Goal: Entertainment & Leisure: Consume media (video, audio)

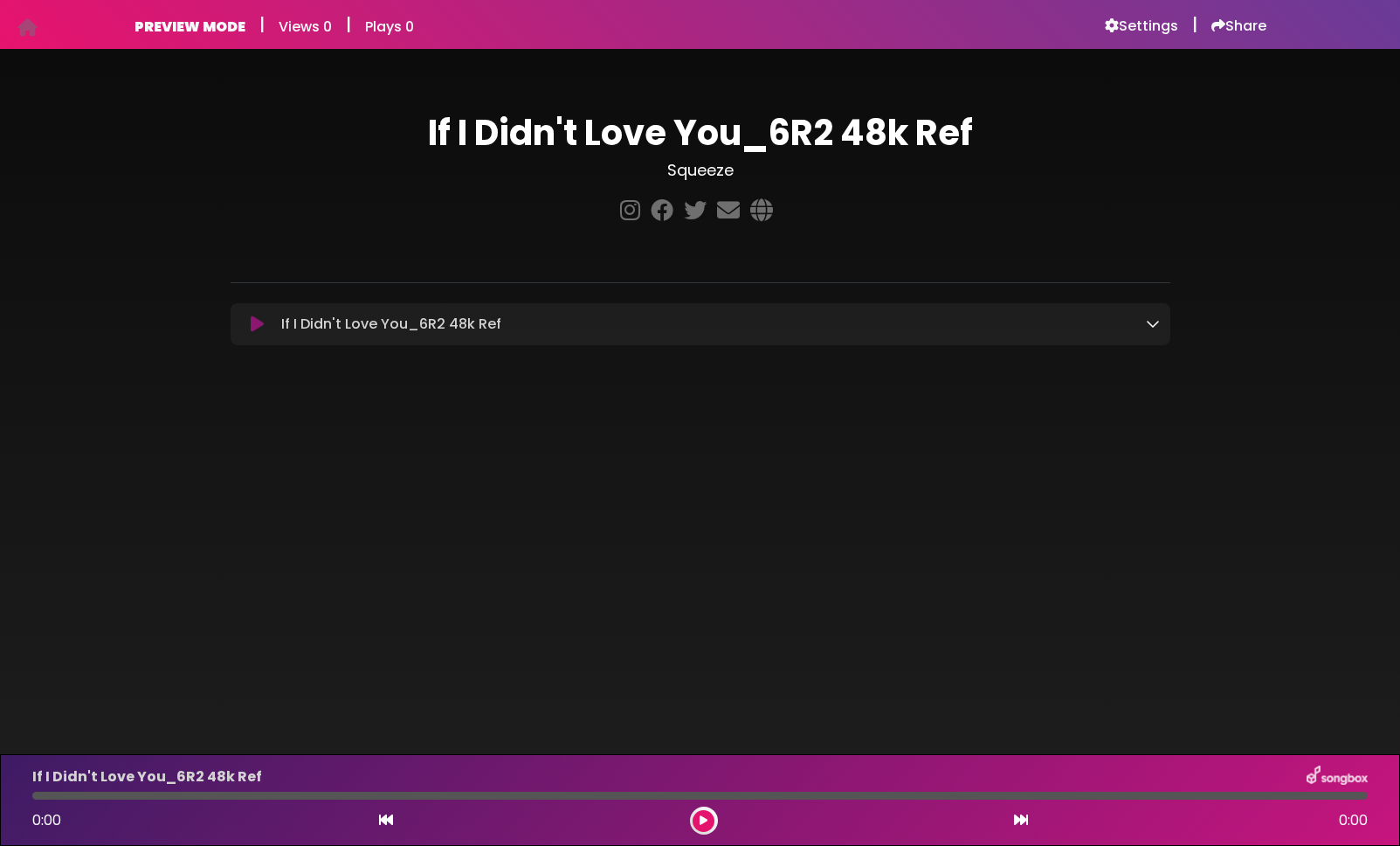
click at [706, 816] on icon at bounding box center [704, 821] width 8 height 11
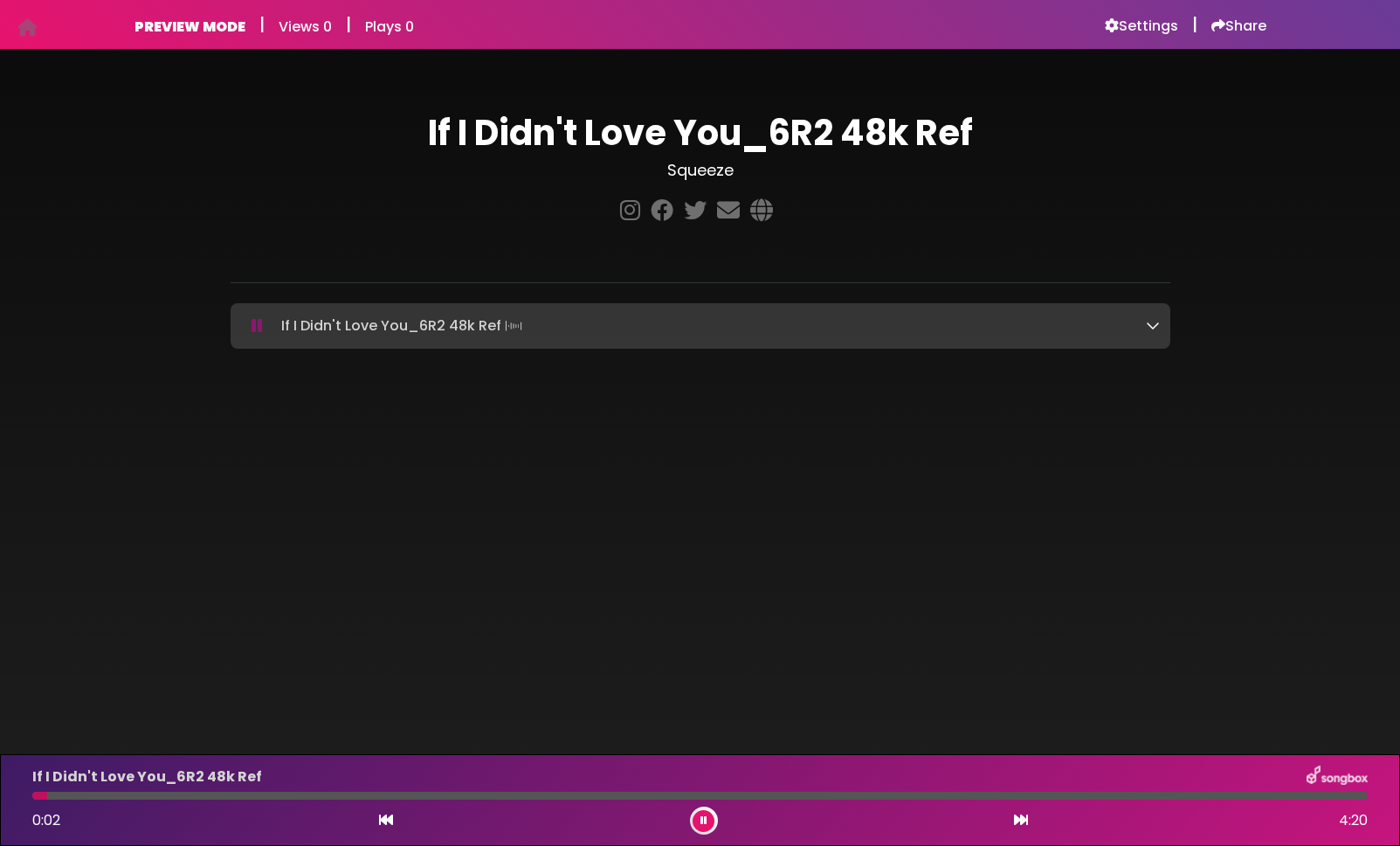
click at [704, 820] on icon at bounding box center [704, 821] width 7 height 11
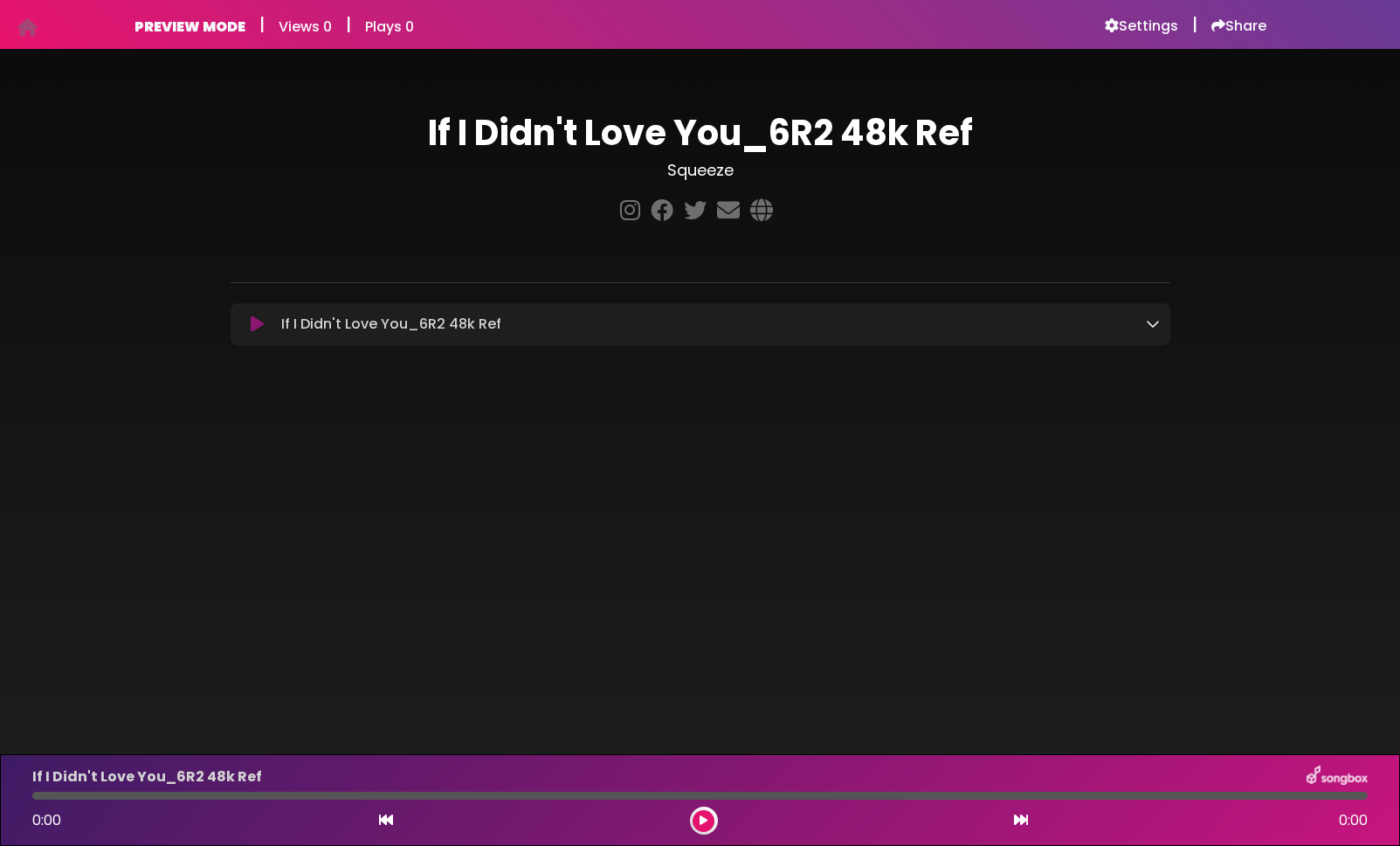
click at [258, 321] on icon at bounding box center [257, 324] width 13 height 17
